Goal: Find contact information: Find contact information

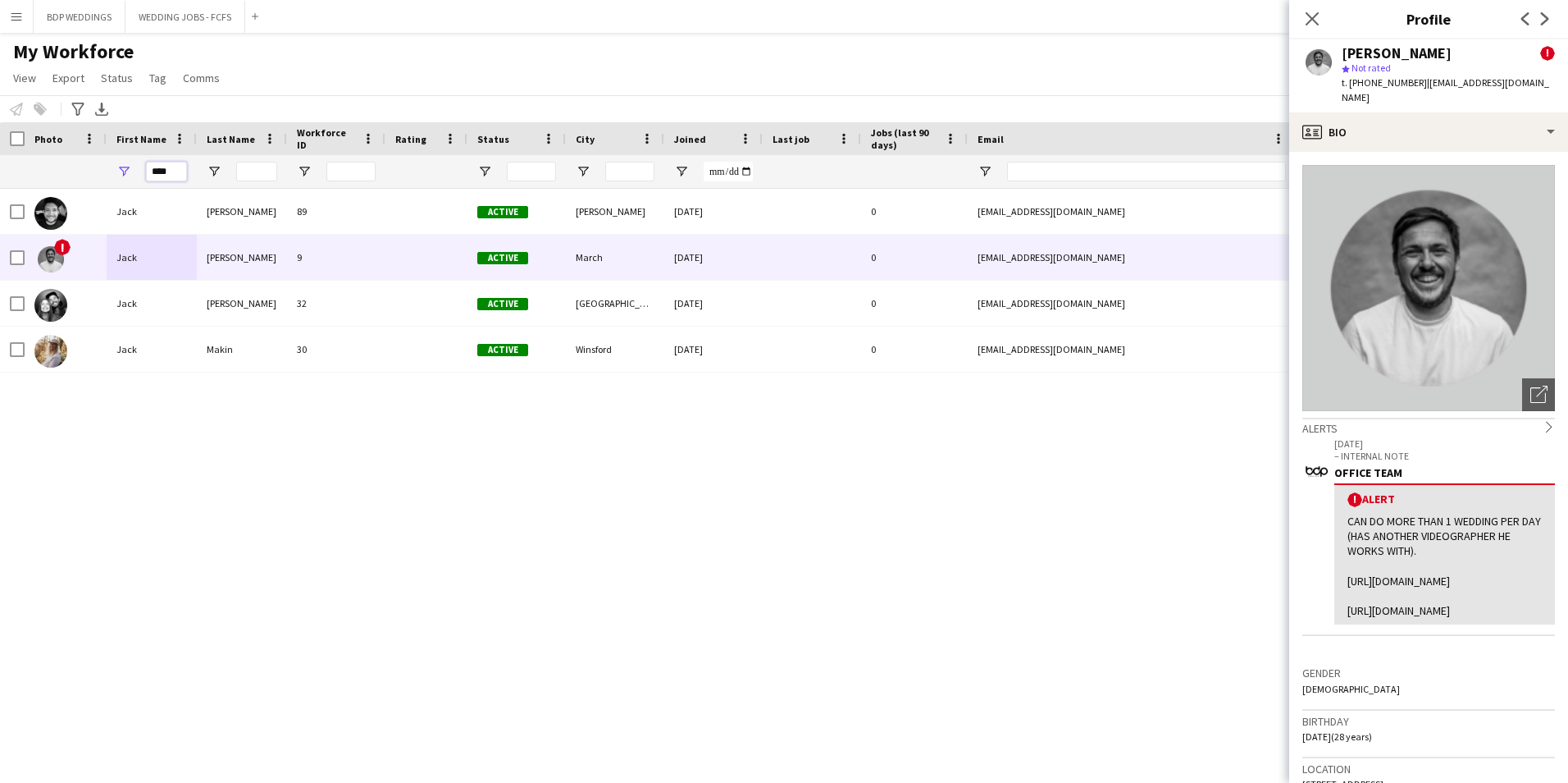
drag, startPoint x: 0, startPoint y: 0, endPoint x: 29, endPoint y: 175, distance: 177.4
click at [29, 175] on div "****" at bounding box center [889, 171] width 1777 height 33
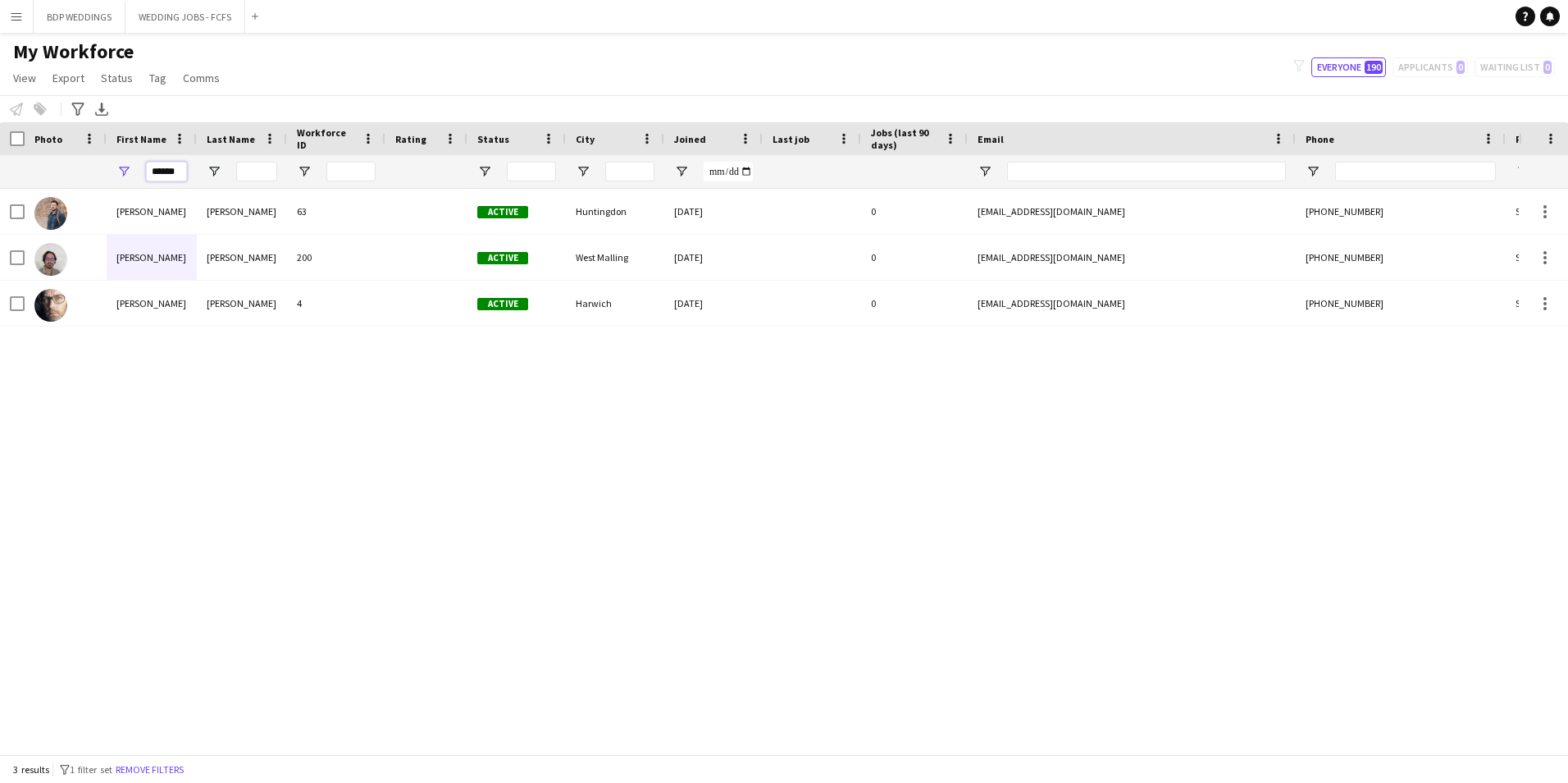
type input "******"
click at [100, 464] on div "[PERSON_NAME] 63 Active Huntingdon [DATE] 0 [EMAIL_ADDRESS][DOMAIN_NAME] [PHONE…" at bounding box center [759, 465] width 1518 height 553
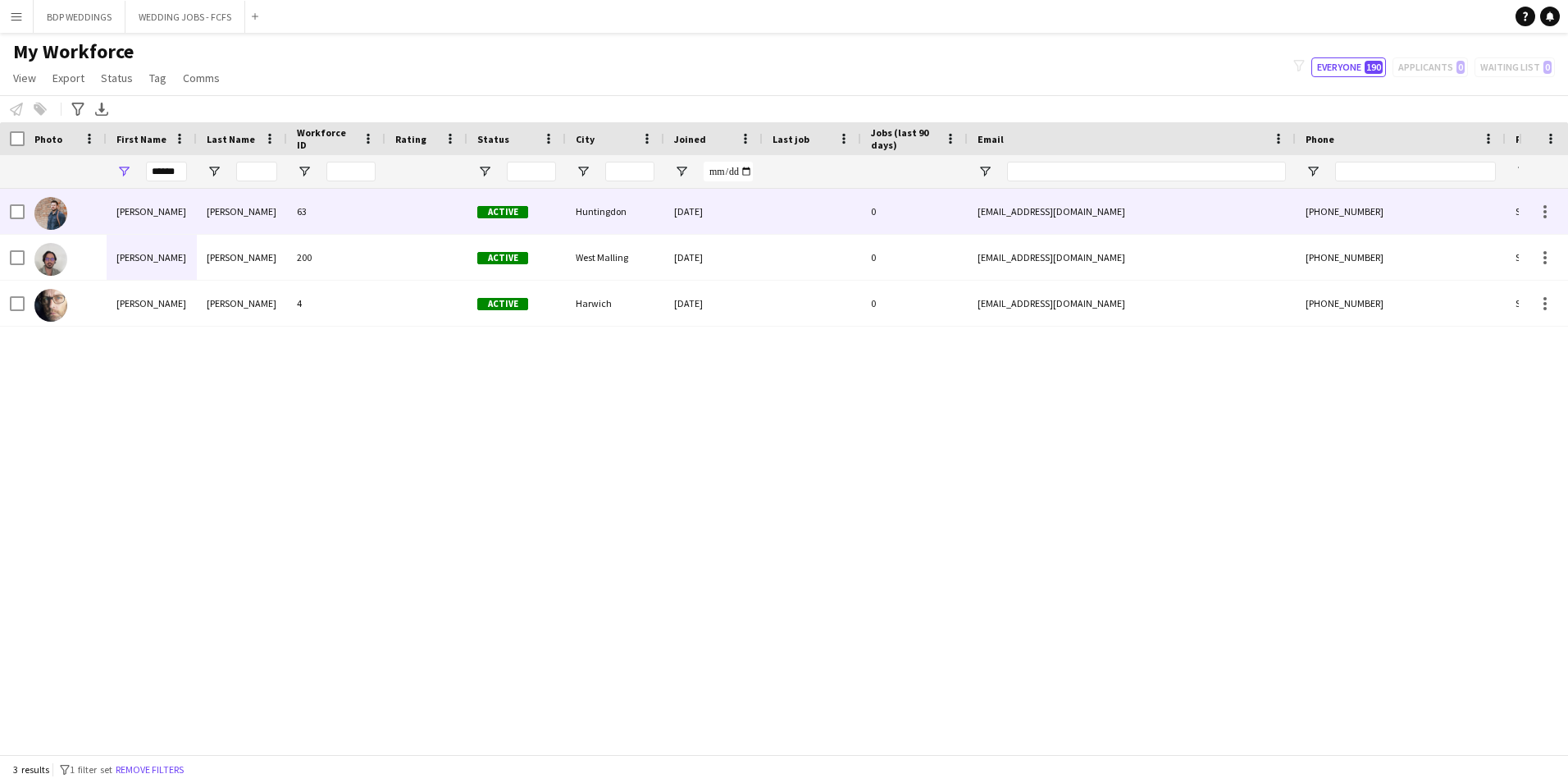
click at [224, 204] on div "[PERSON_NAME]" at bounding box center [242, 211] width 90 height 45
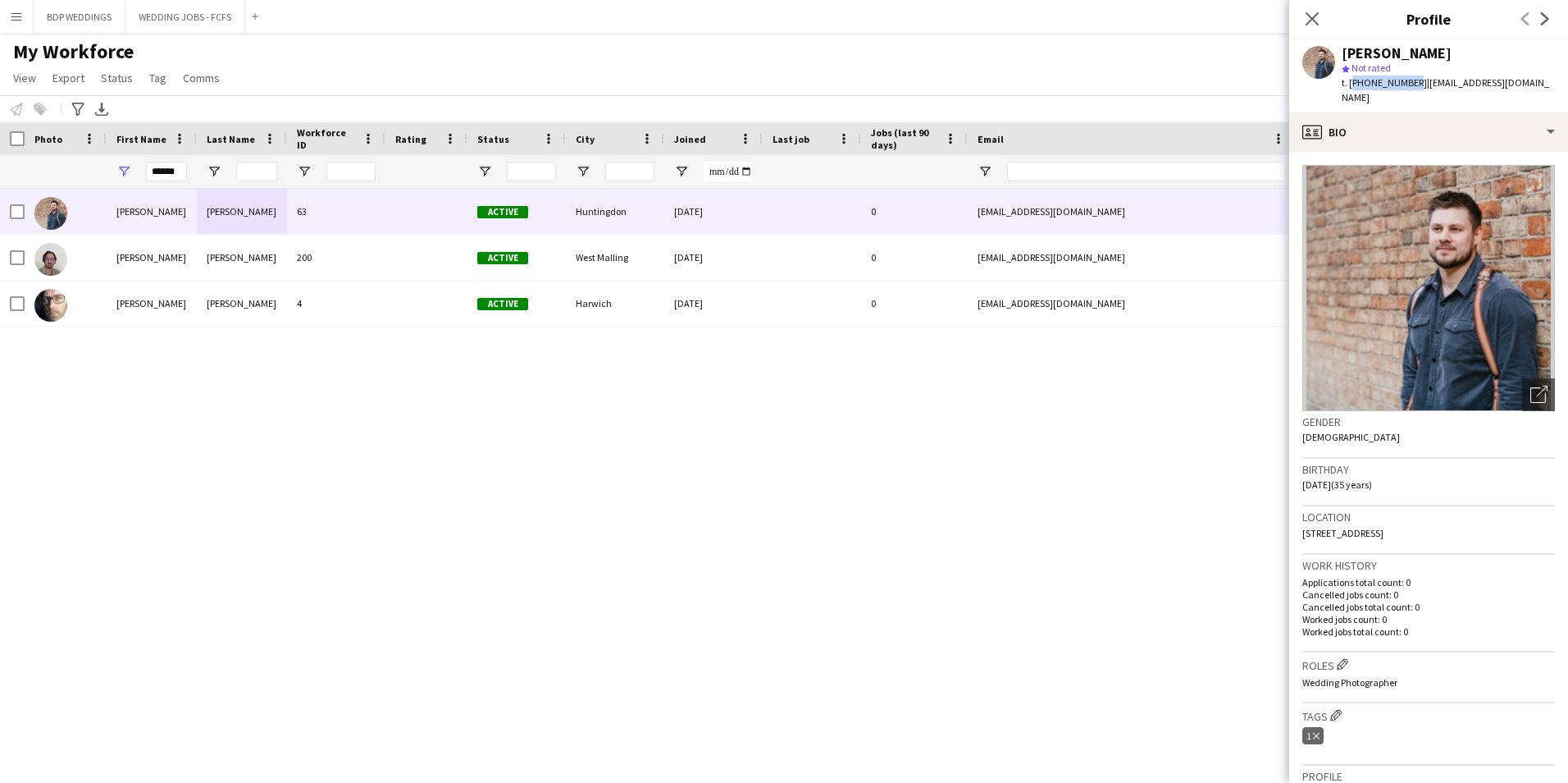
drag, startPoint x: 1410, startPoint y: 84, endPoint x: 1348, endPoint y: 84, distance: 62.0
click at [1348, 84] on span "t. [PHONE_NUMBER]" at bounding box center [1383, 82] width 85 height 12
click at [1349, 84] on span "t. [PHONE_NUMBER]" at bounding box center [1383, 82] width 85 height 12
drag, startPoint x: 1348, startPoint y: 80, endPoint x: 1412, endPoint y: 79, distance: 64.0
click at [1412, 79] on span "t. [PHONE_NUMBER]" at bounding box center [1383, 82] width 85 height 12
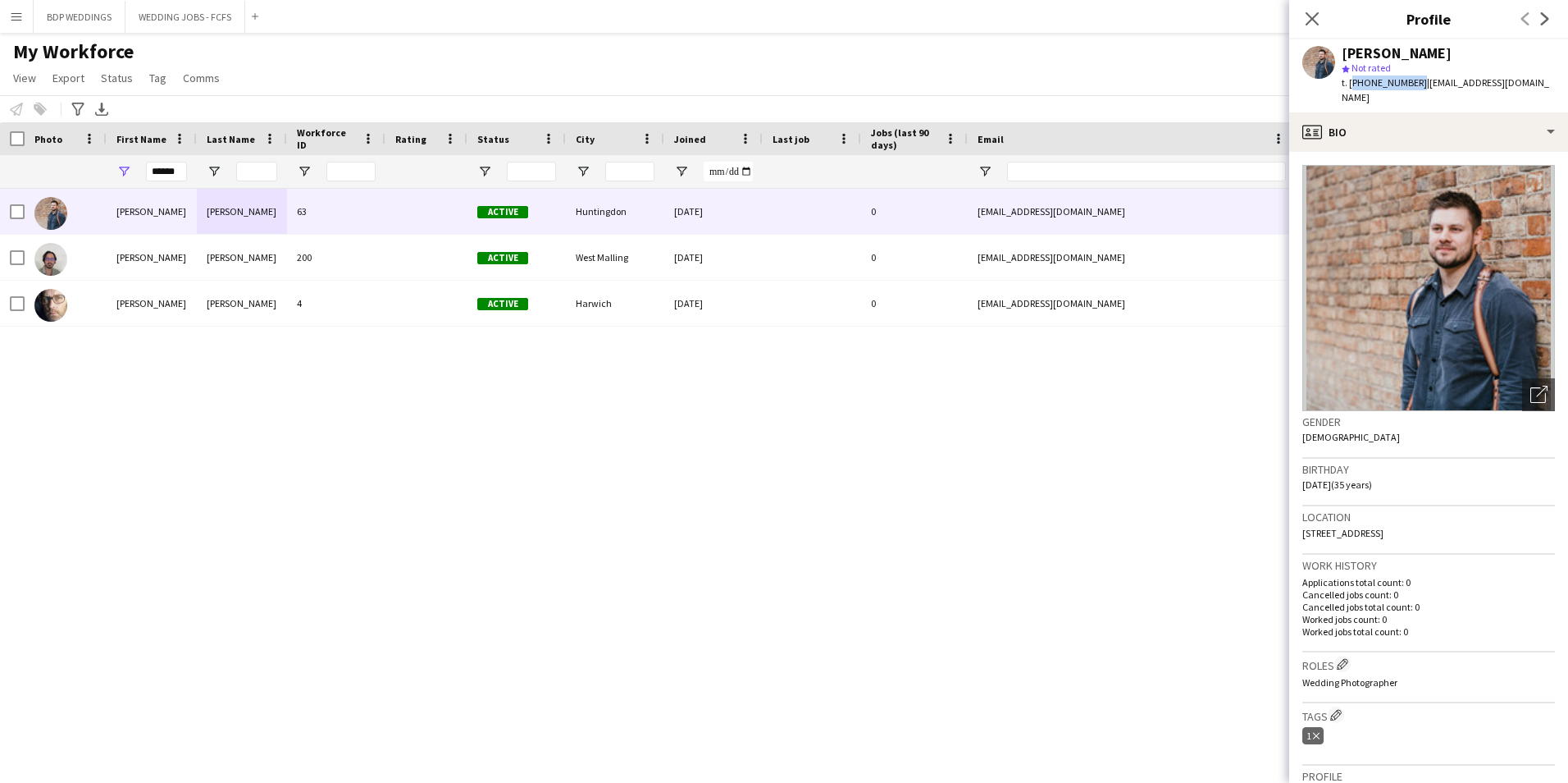
drag, startPoint x: 1412, startPoint y: 79, endPoint x: 1396, endPoint y: 84, distance: 16.8
copy span "[PHONE_NUMBER]"
drag, startPoint x: 1419, startPoint y: 84, endPoint x: 1544, endPoint y: 83, distance: 125.0
click at [1544, 83] on div "[PERSON_NAME] star Not rated t. [PHONE_NUMBER] | [EMAIL_ADDRESS][DOMAIN_NAME]" at bounding box center [1428, 76] width 279 height 73
copy span "[EMAIL_ADDRESS][DOMAIN_NAME]"
